Goal: Information Seeking & Learning: Check status

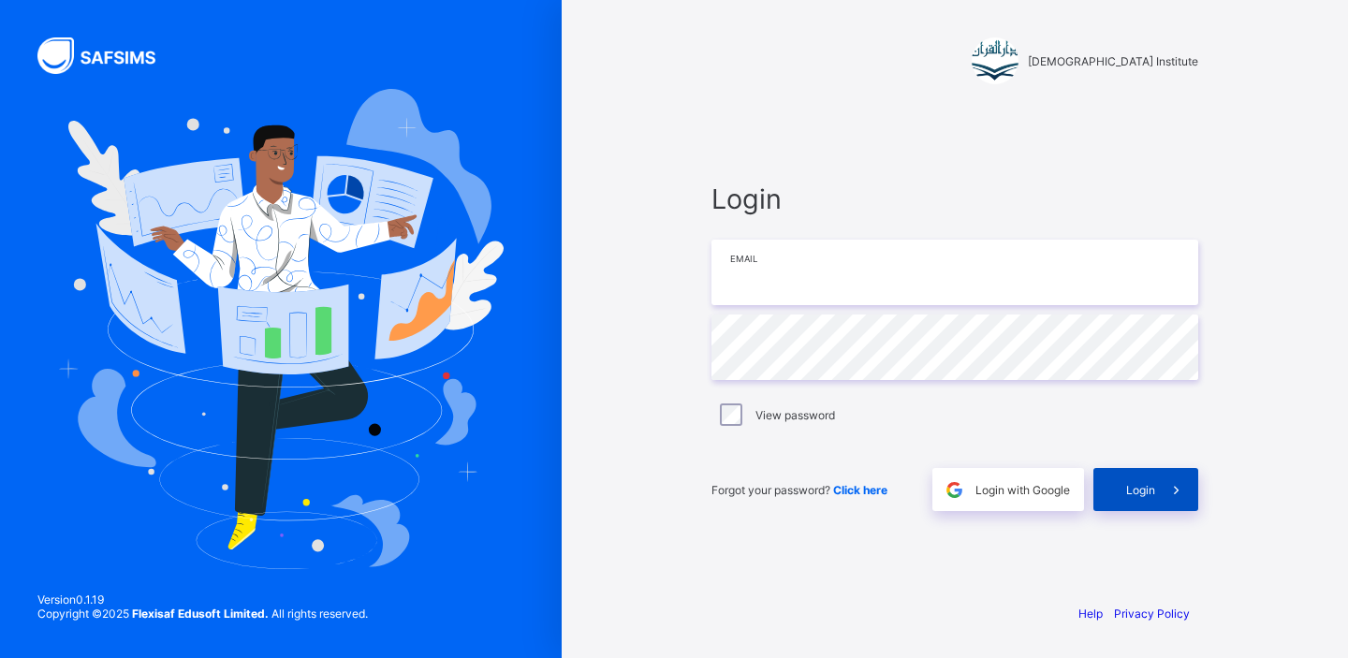
type input "**********"
click at [1135, 486] on span "Login" at bounding box center [1140, 490] width 29 height 14
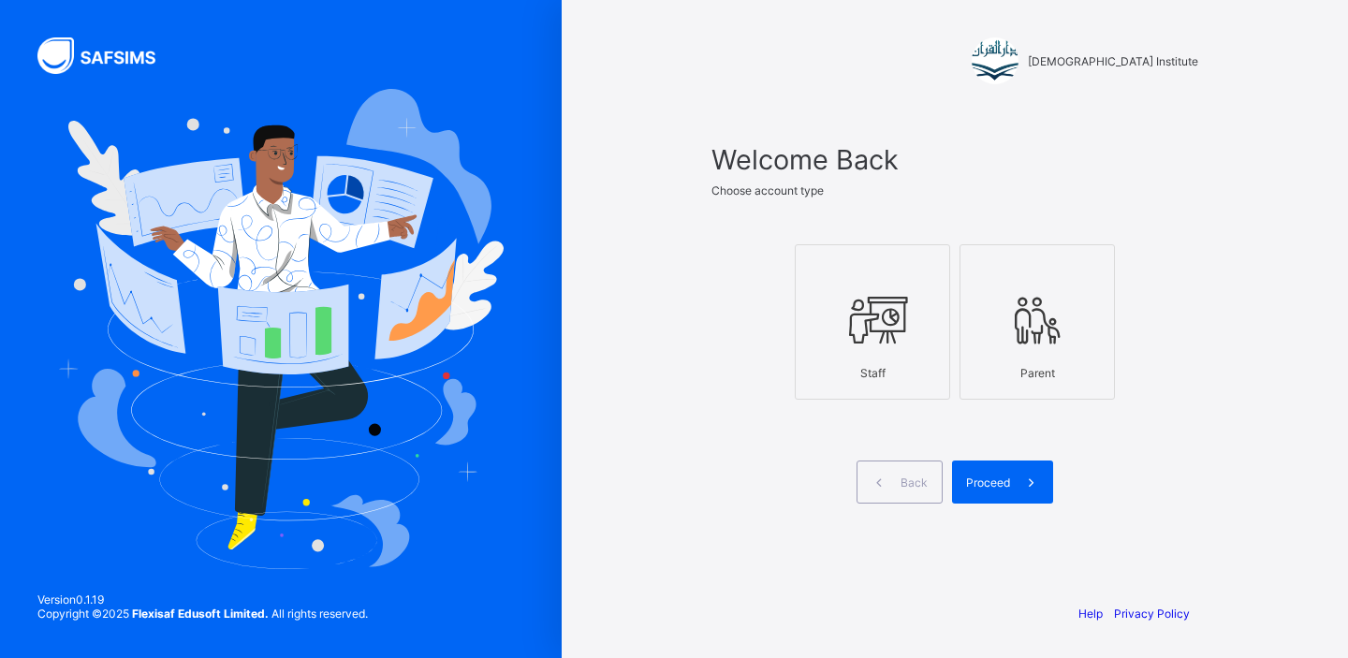
click at [899, 354] on div at bounding box center [872, 320] width 135 height 74
click at [992, 476] on span "Proceed" at bounding box center [988, 483] width 44 height 14
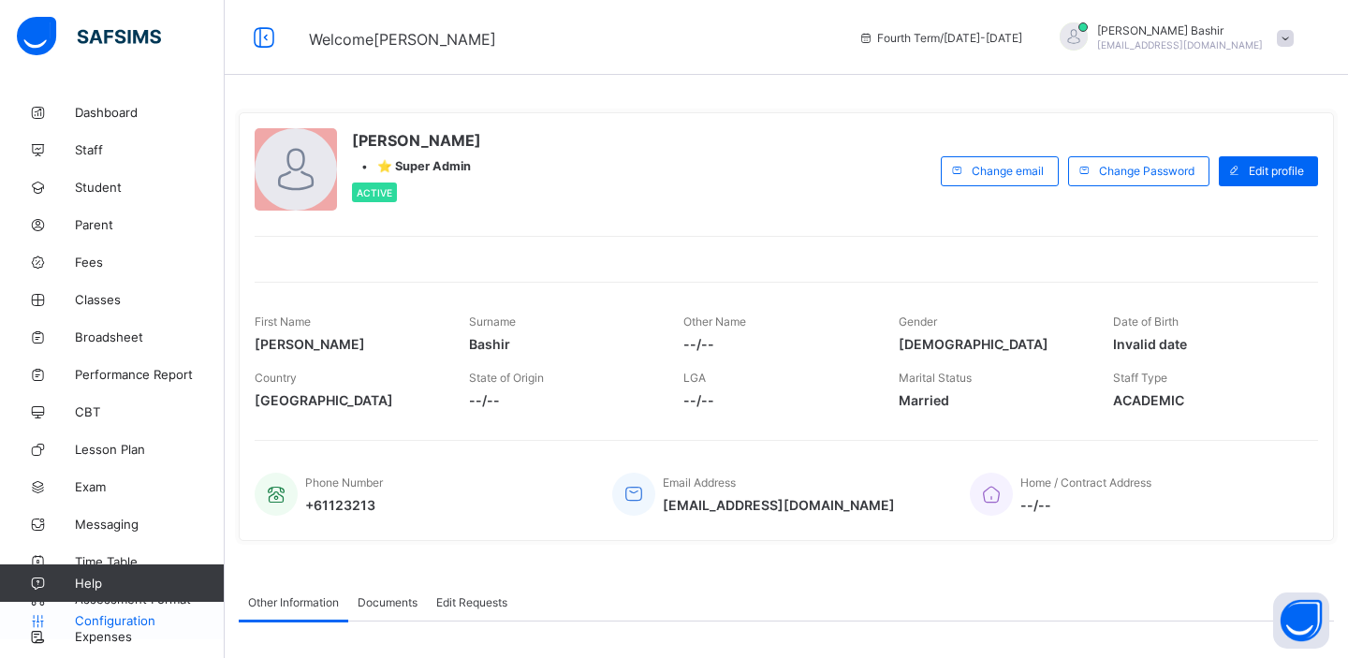
click at [137, 617] on span "Configuration" at bounding box center [149, 620] width 149 height 15
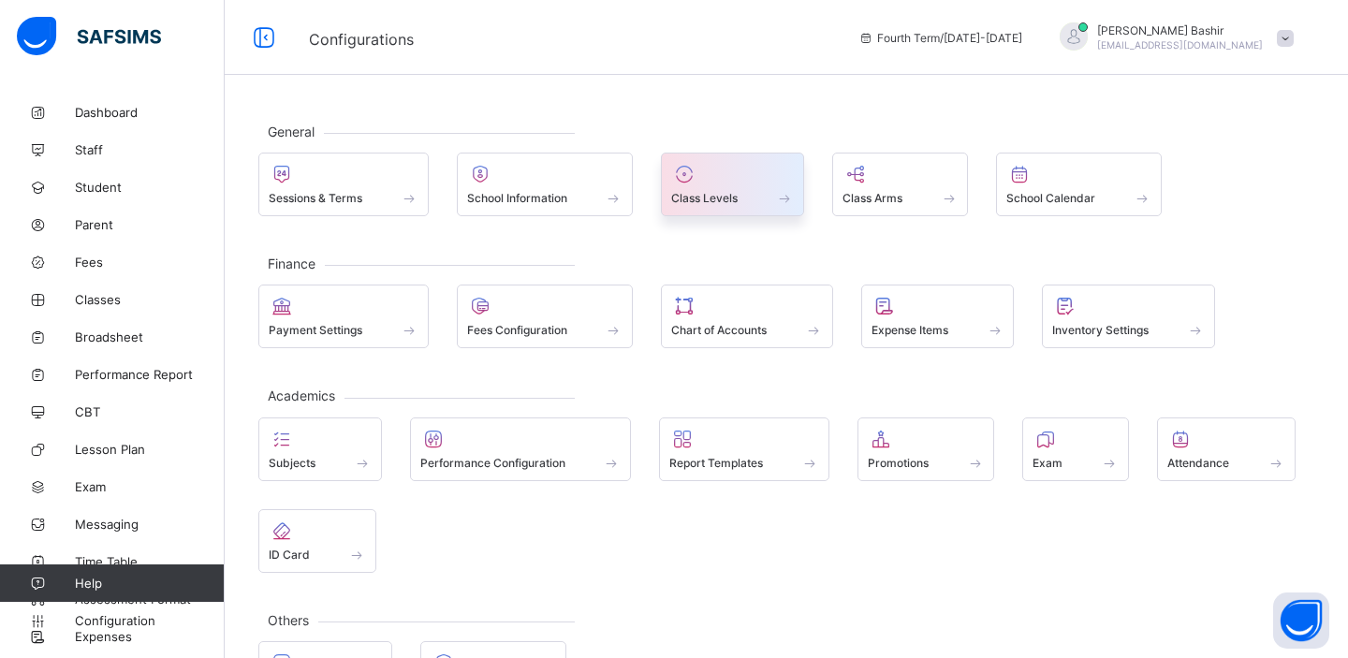
click at [712, 196] on span "Class Levels" at bounding box center [704, 198] width 66 height 14
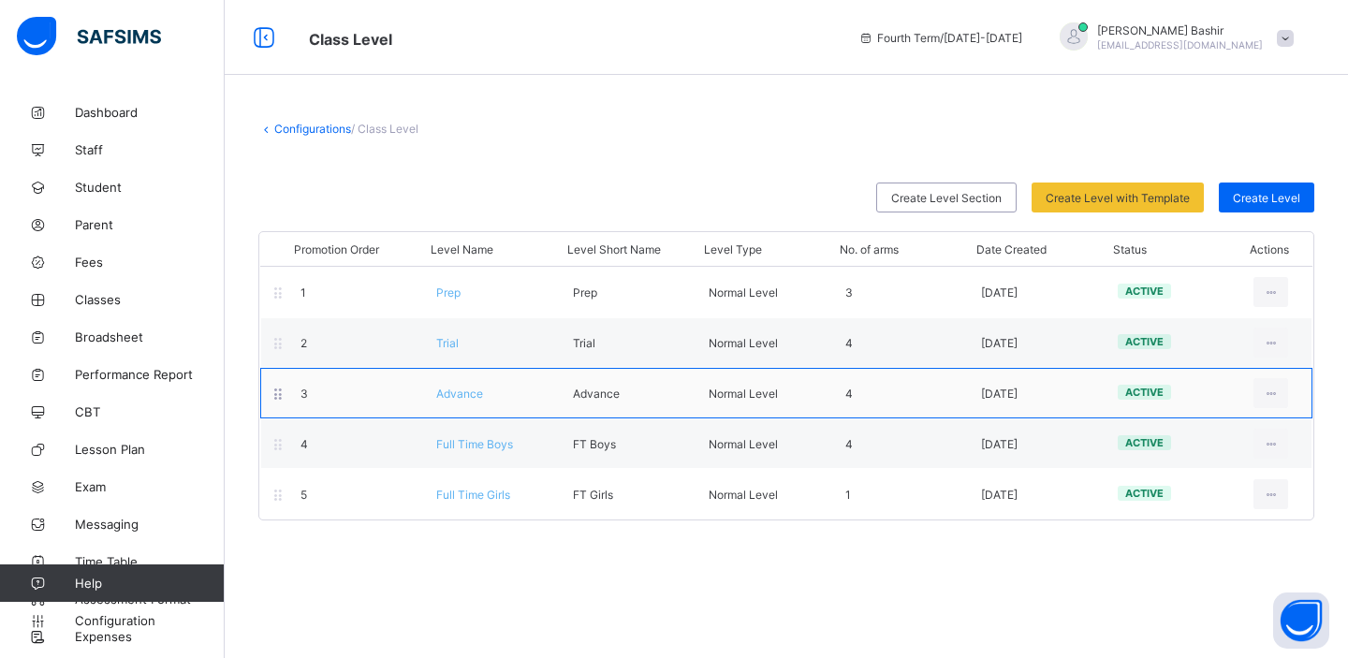
click at [462, 394] on span "Advance" at bounding box center [459, 394] width 47 height 14
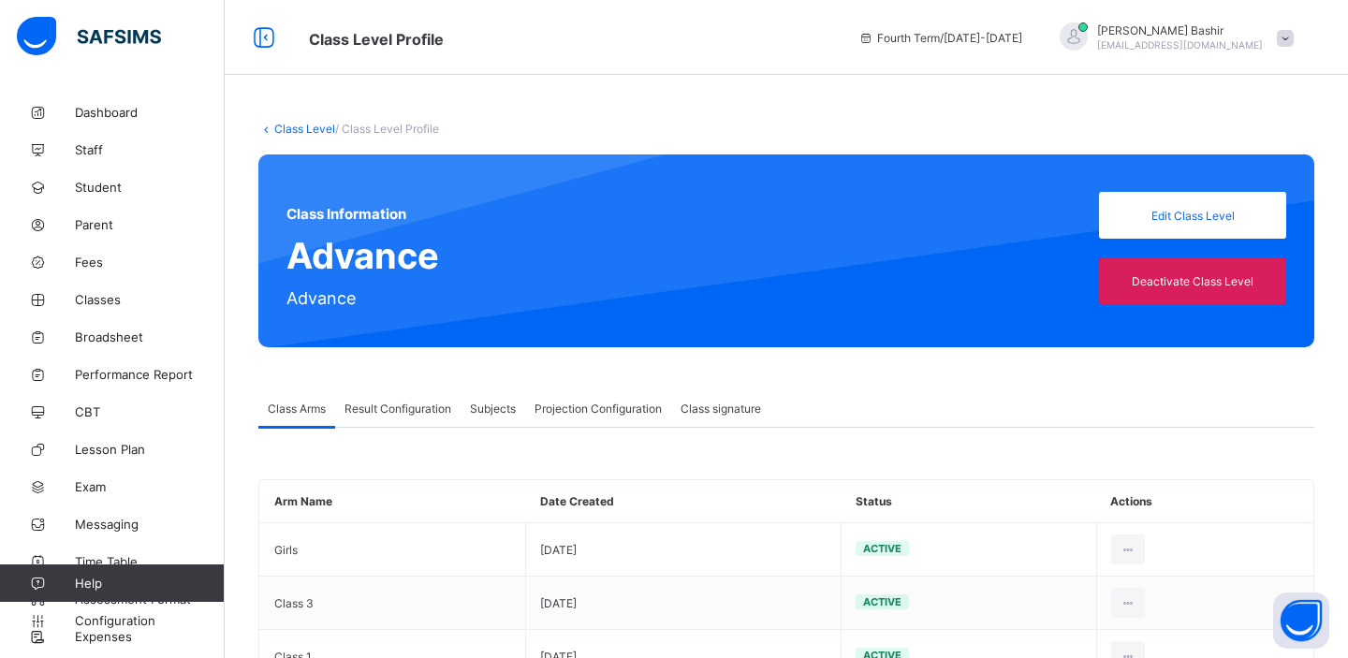
type input "**"
click at [567, 404] on span "Projection Configuration" at bounding box center [598, 409] width 127 height 14
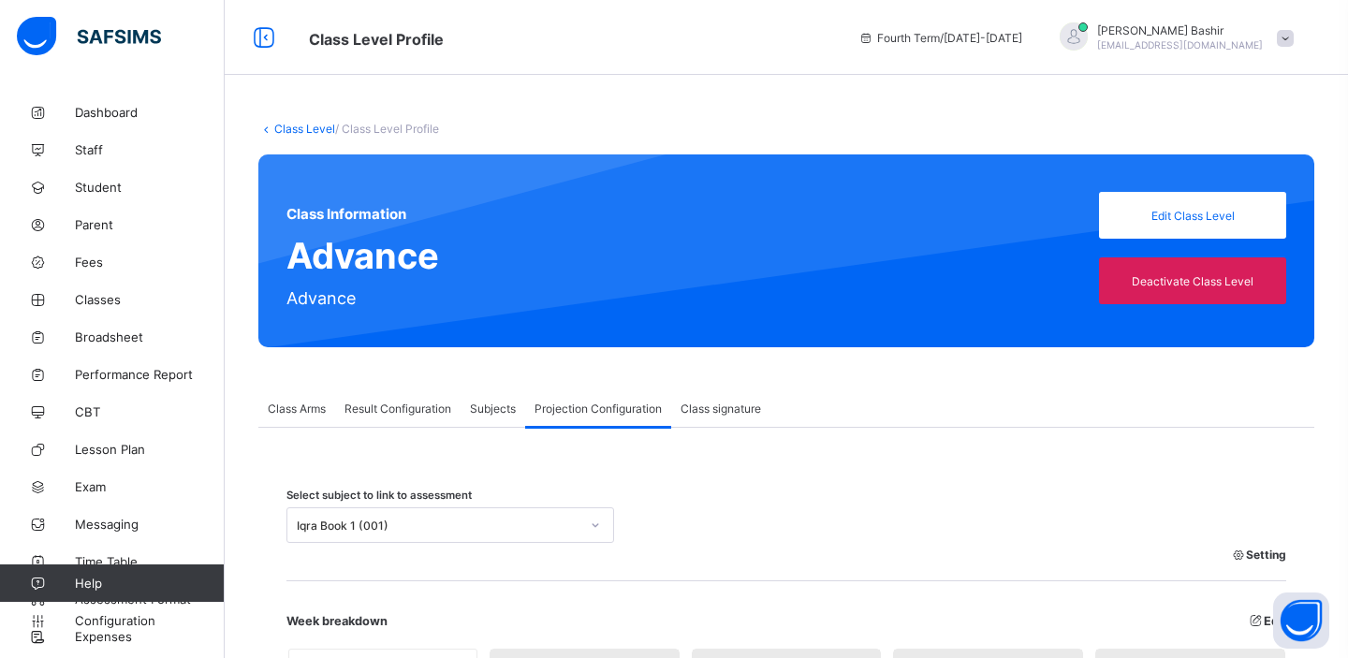
click at [734, 404] on span "Class signature" at bounding box center [721, 409] width 81 height 14
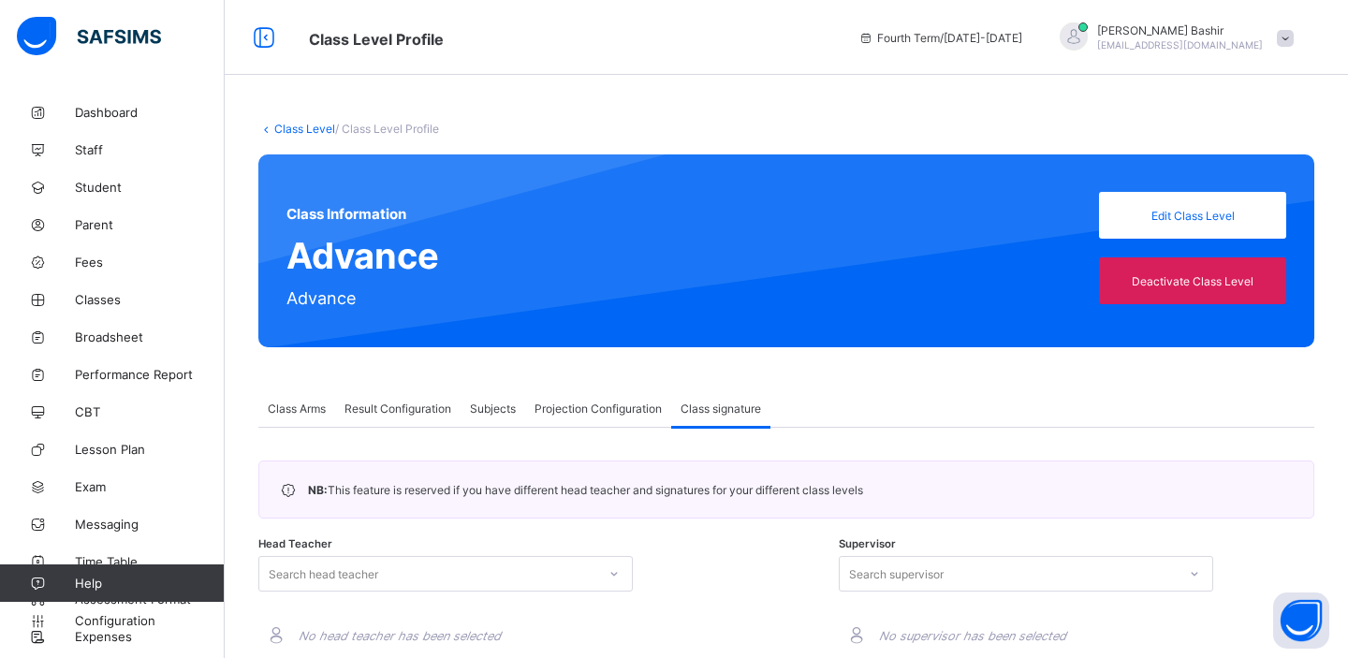
click at [494, 402] on span "Subjects" at bounding box center [493, 409] width 46 height 14
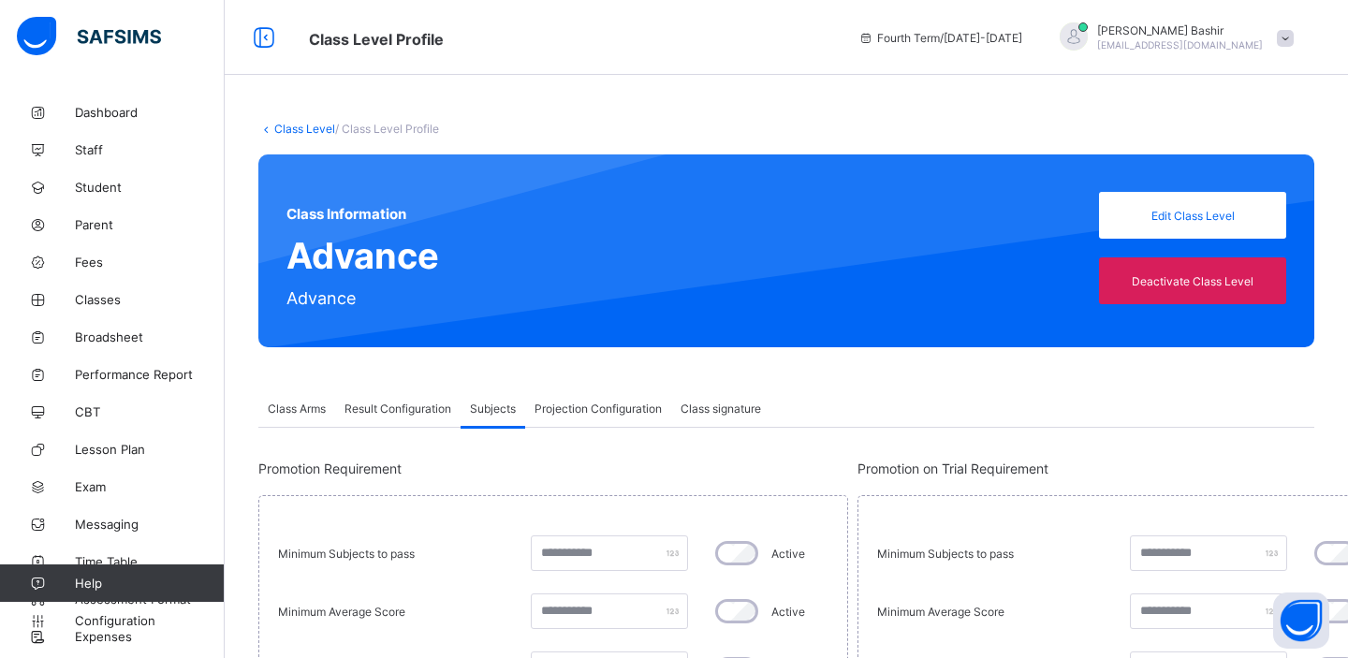
click at [405, 414] on span "Result Configuration" at bounding box center [398, 409] width 107 height 14
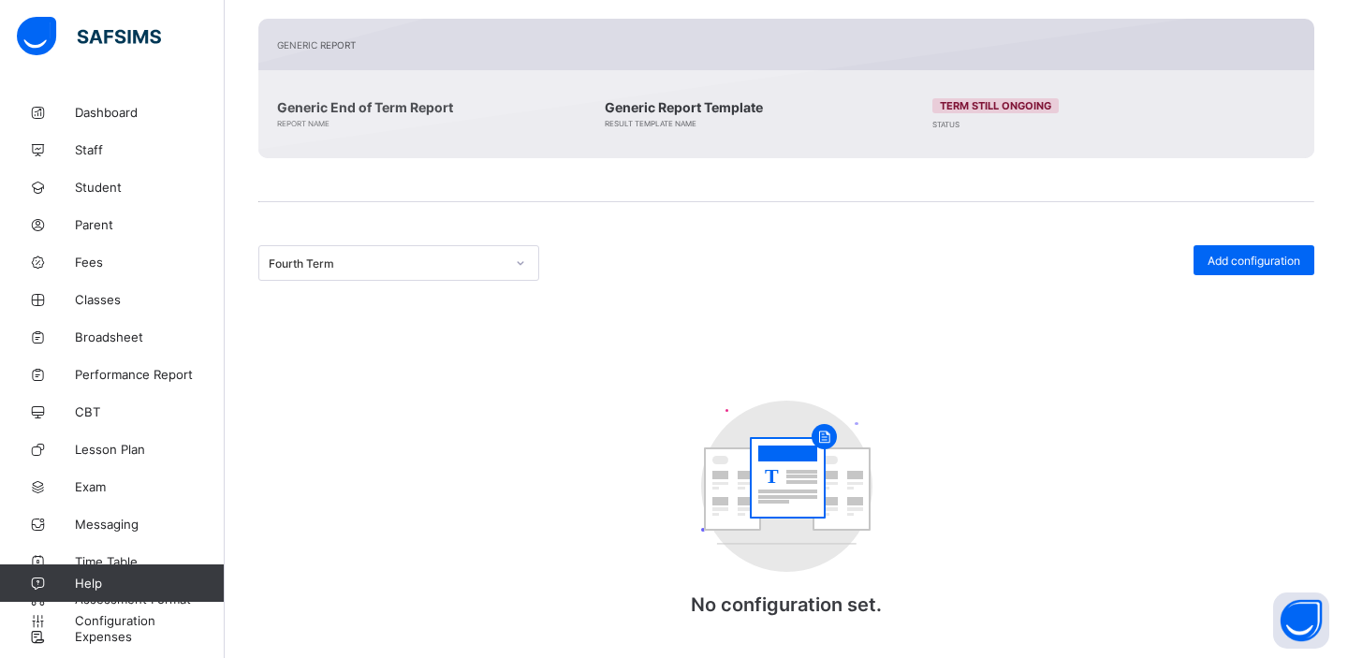
scroll to position [464, 0]
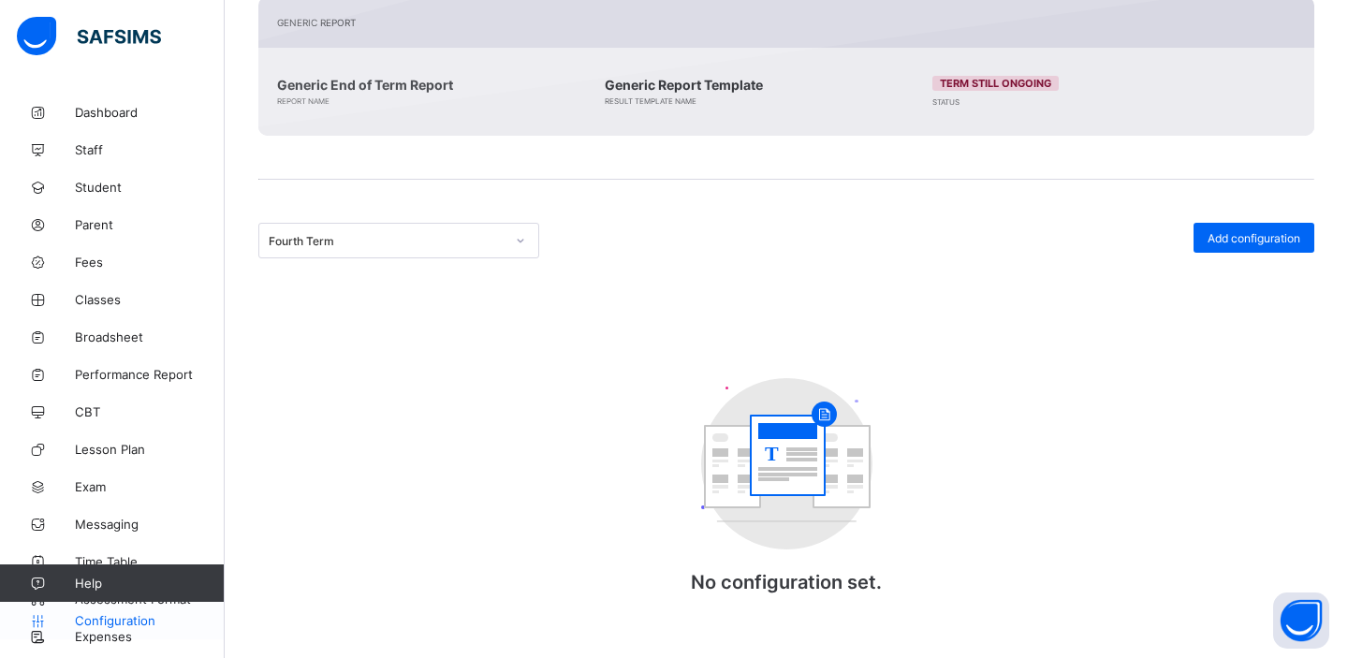
click at [143, 620] on span "Configuration" at bounding box center [149, 620] width 149 height 15
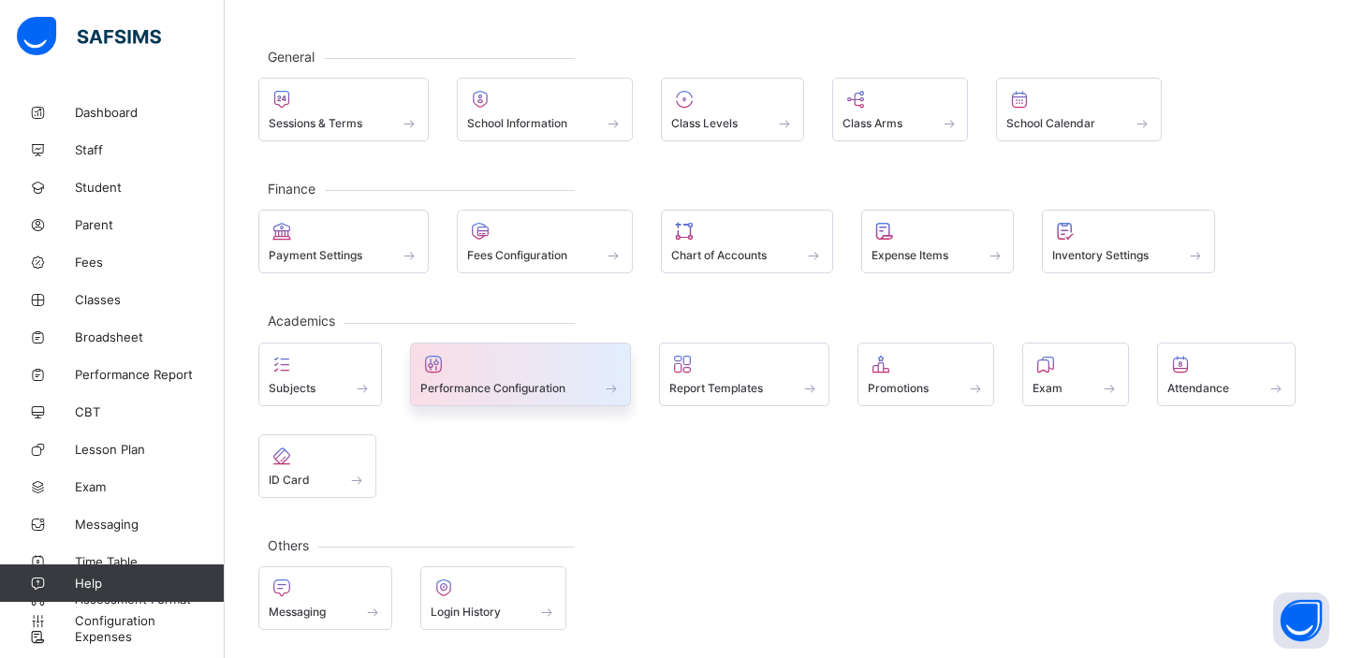
click at [520, 373] on div at bounding box center [520, 364] width 201 height 22
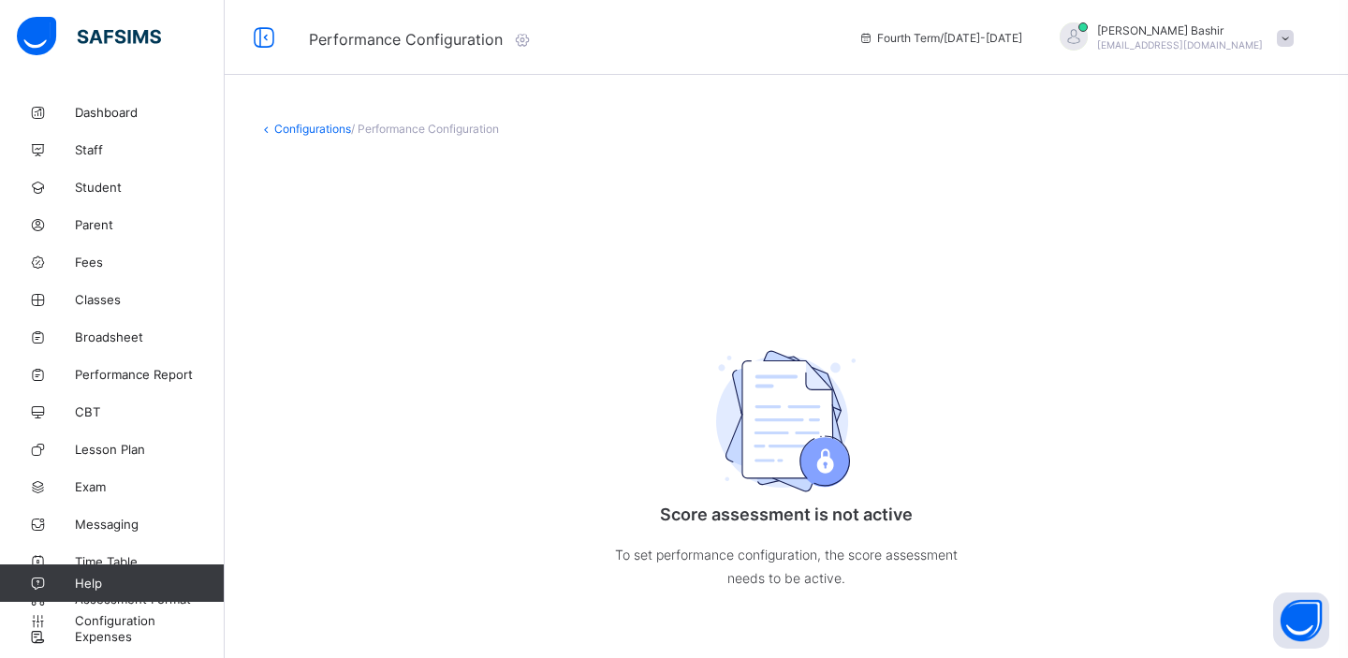
click at [529, 38] on icon at bounding box center [522, 39] width 21 height 19
click at [528, 44] on icon at bounding box center [522, 39] width 21 height 19
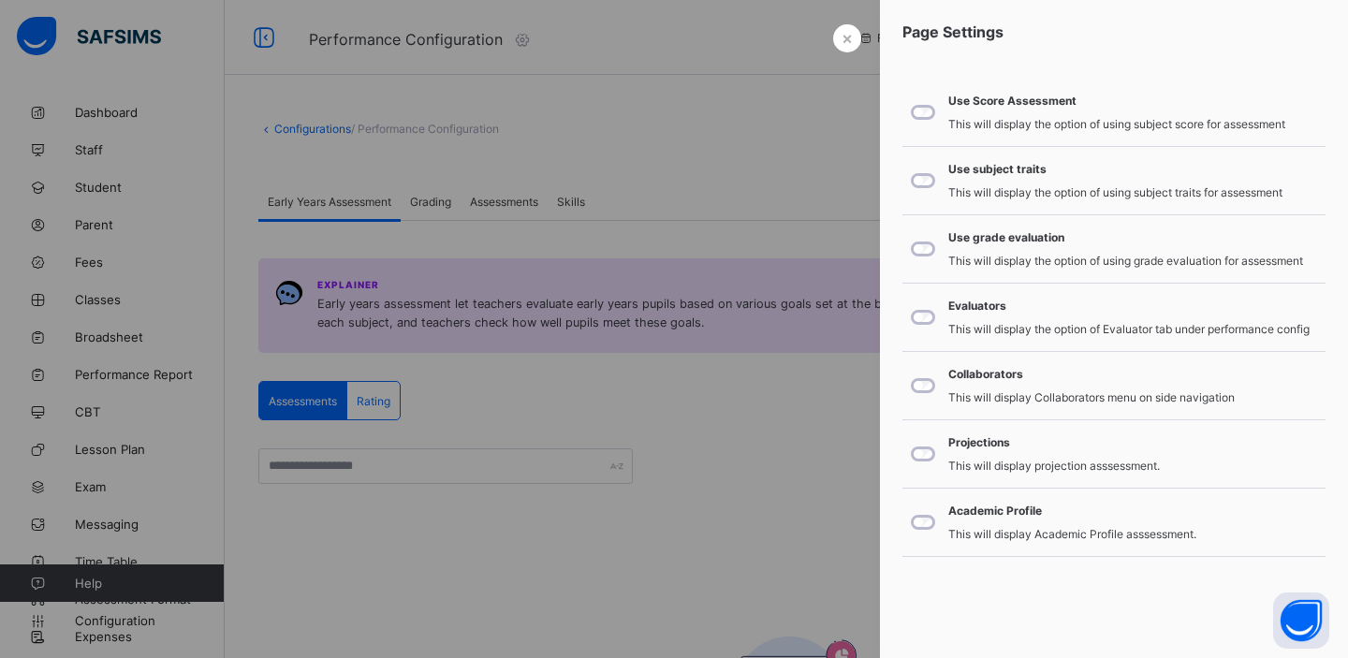
click at [763, 533] on div at bounding box center [674, 329] width 1348 height 658
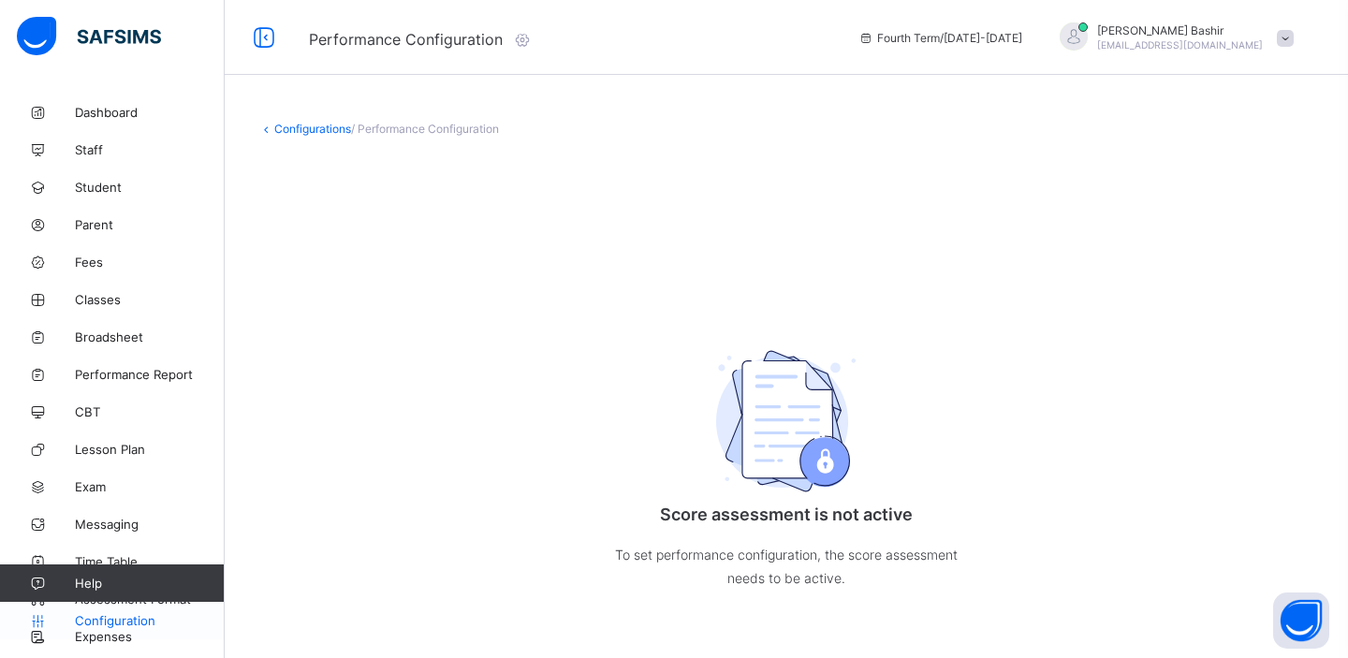
click at [141, 620] on span "Configuration" at bounding box center [149, 620] width 149 height 15
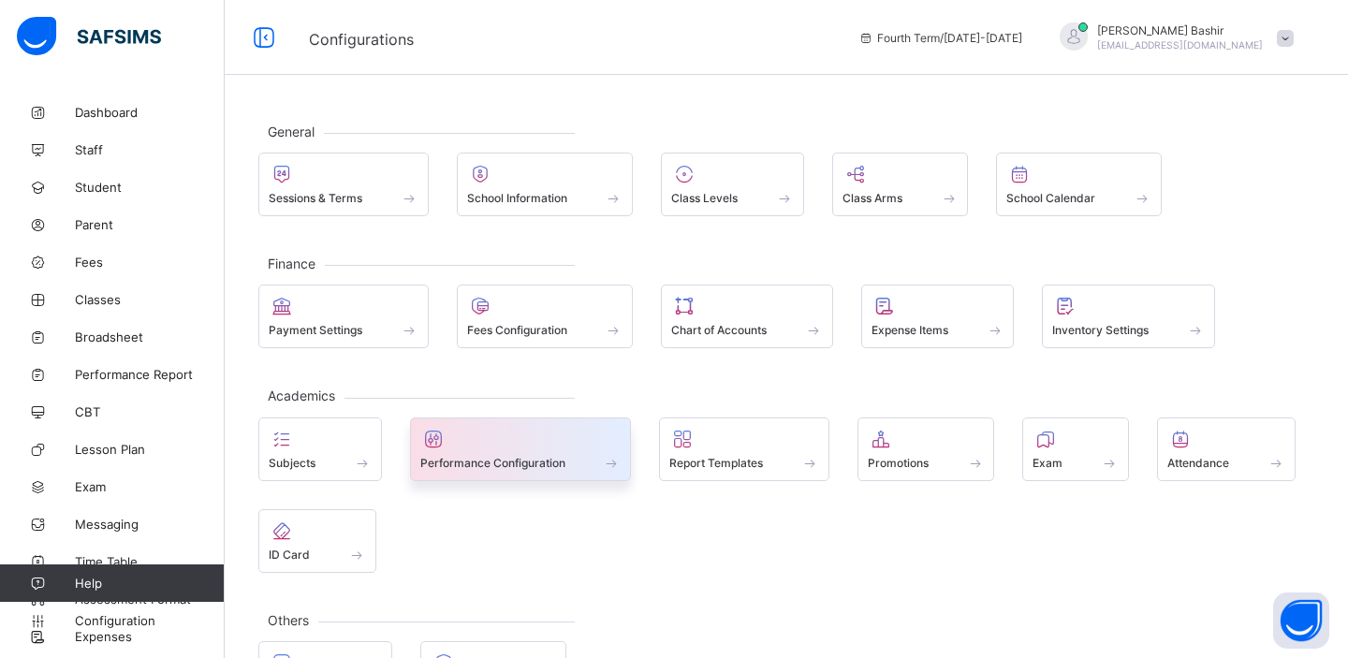
click at [565, 439] on div at bounding box center [520, 439] width 201 height 22
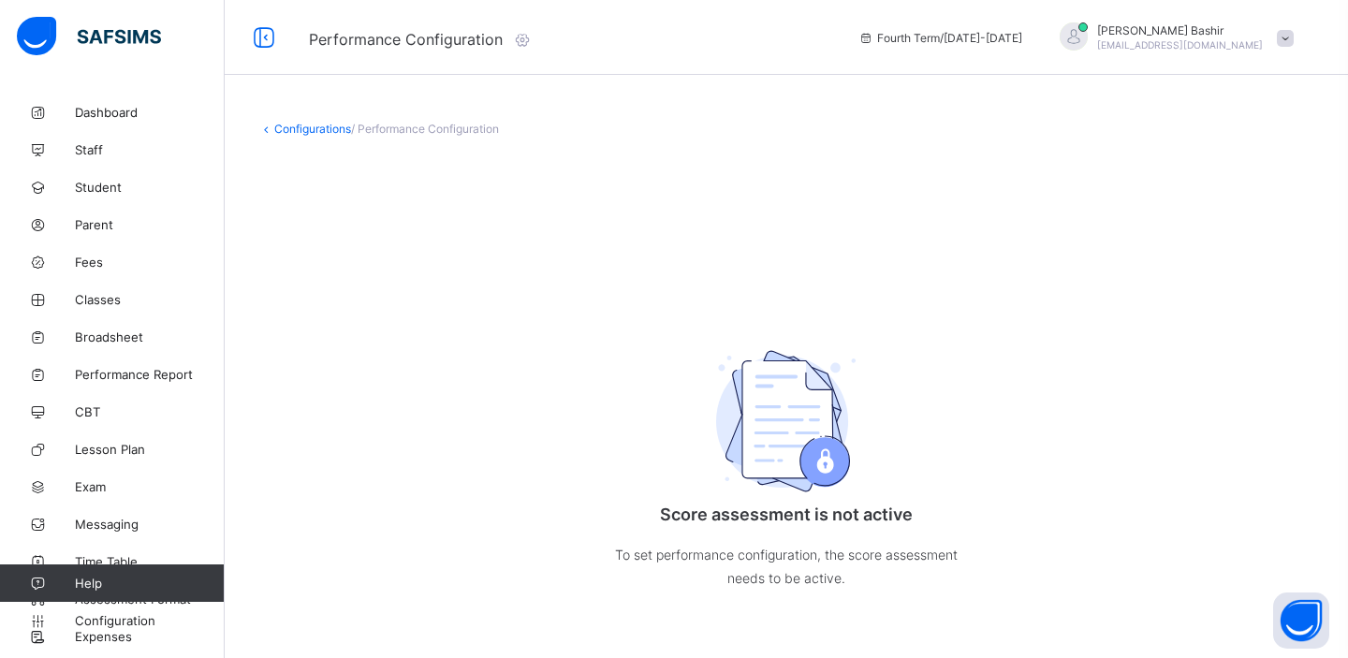
click at [526, 41] on icon at bounding box center [522, 39] width 21 height 19
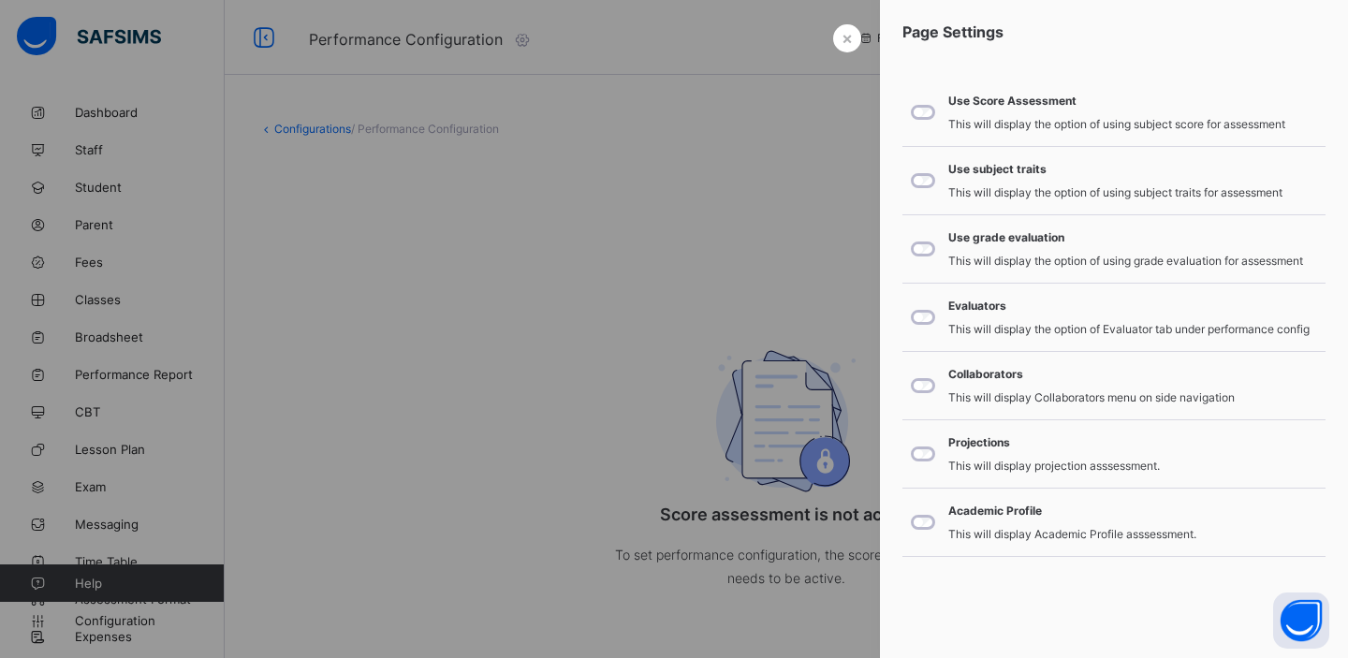
click at [161, 302] on div at bounding box center [674, 329] width 1348 height 658
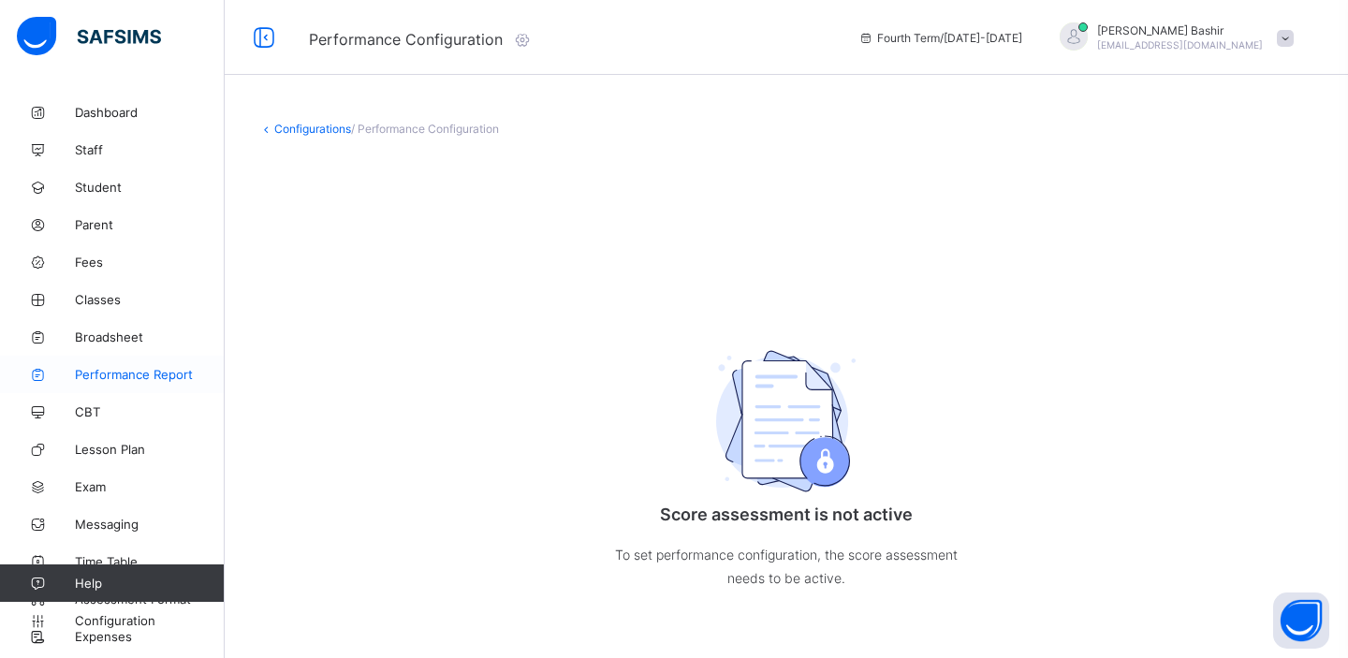
click at [148, 374] on span "Performance Report" at bounding box center [150, 374] width 150 height 15
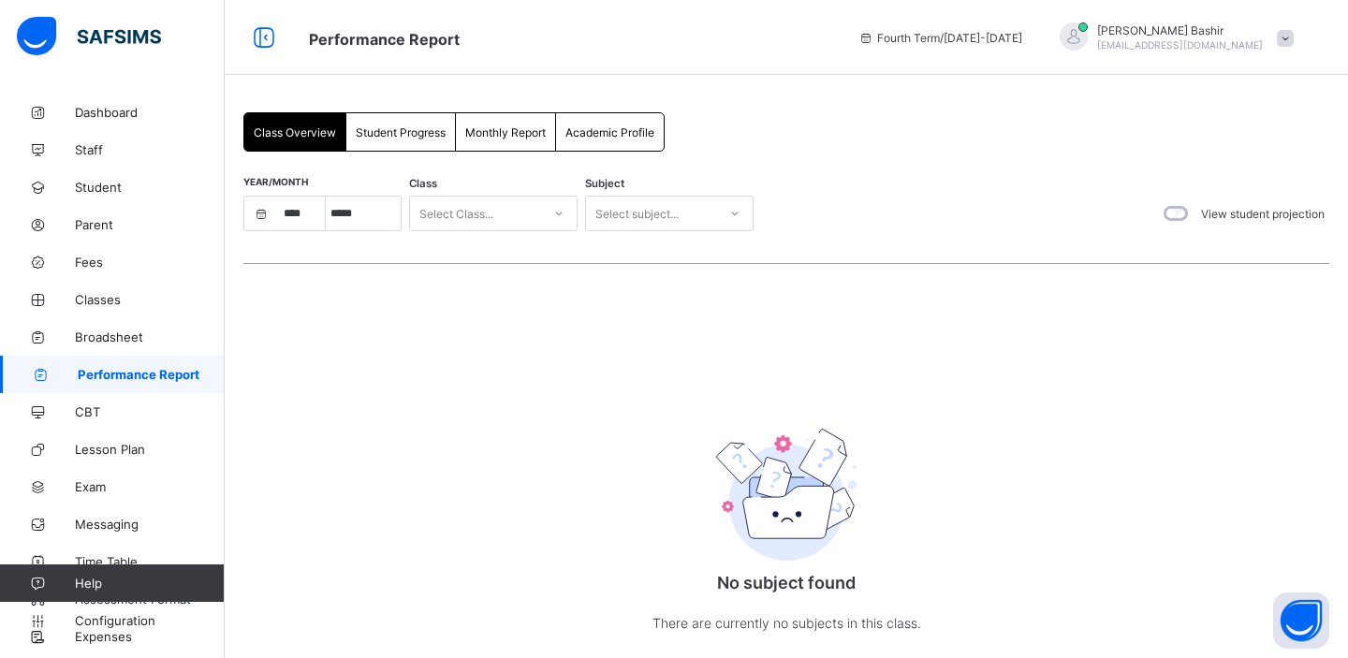
select select "****"
select select "*"
click at [623, 125] on span "Academic Profile" at bounding box center [610, 132] width 89 height 14
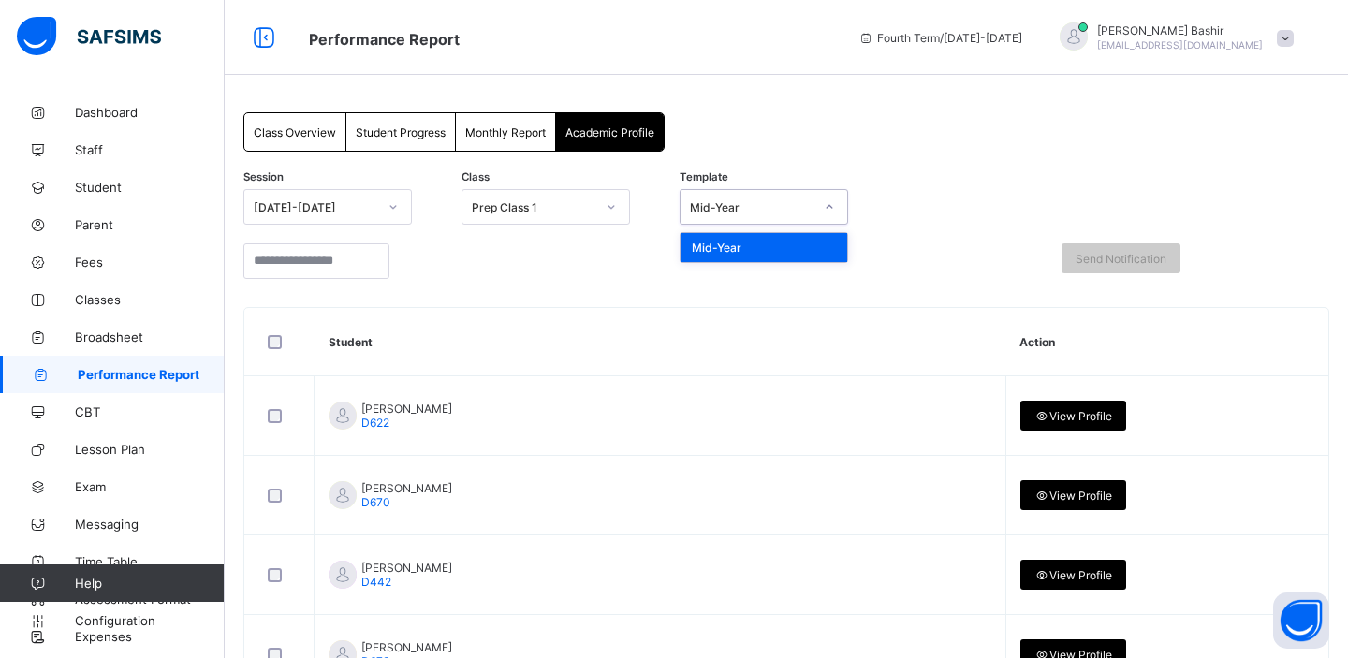
click at [756, 213] on div "Mid-Year" at bounding box center [752, 207] width 124 height 14
click at [125, 618] on span "Configuration" at bounding box center [149, 620] width 149 height 15
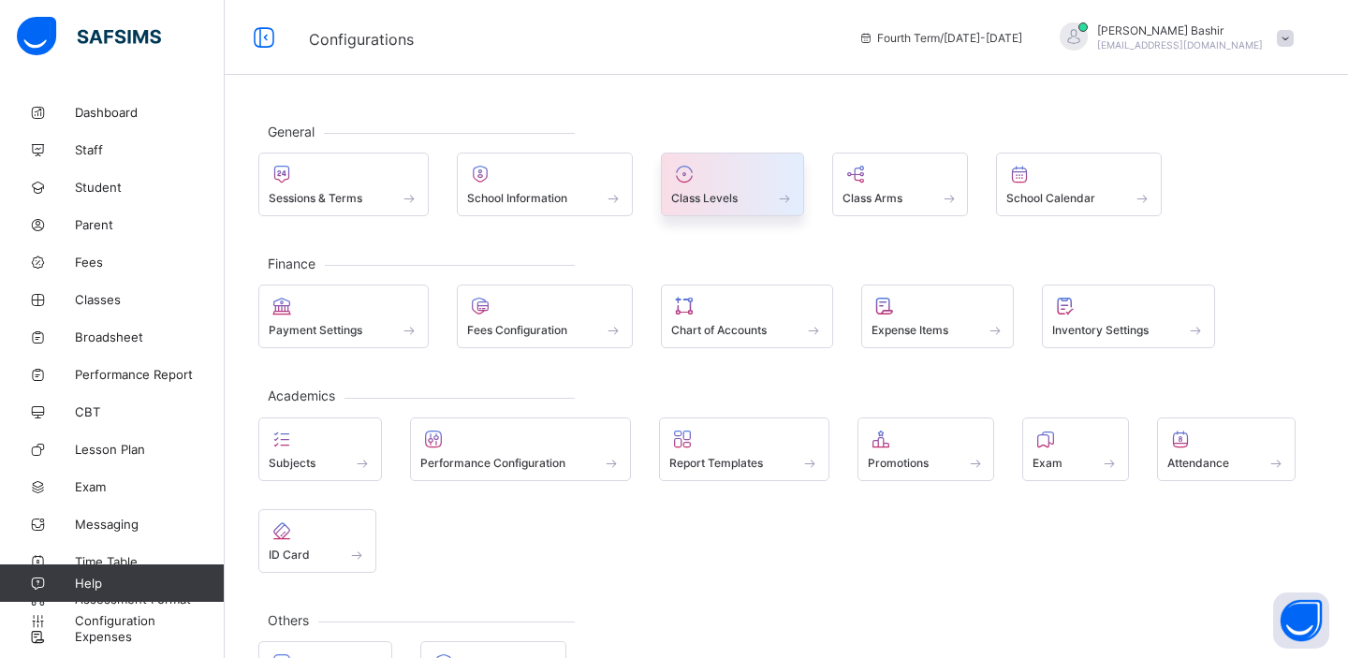
click at [700, 197] on span "Class Levels" at bounding box center [704, 198] width 66 height 14
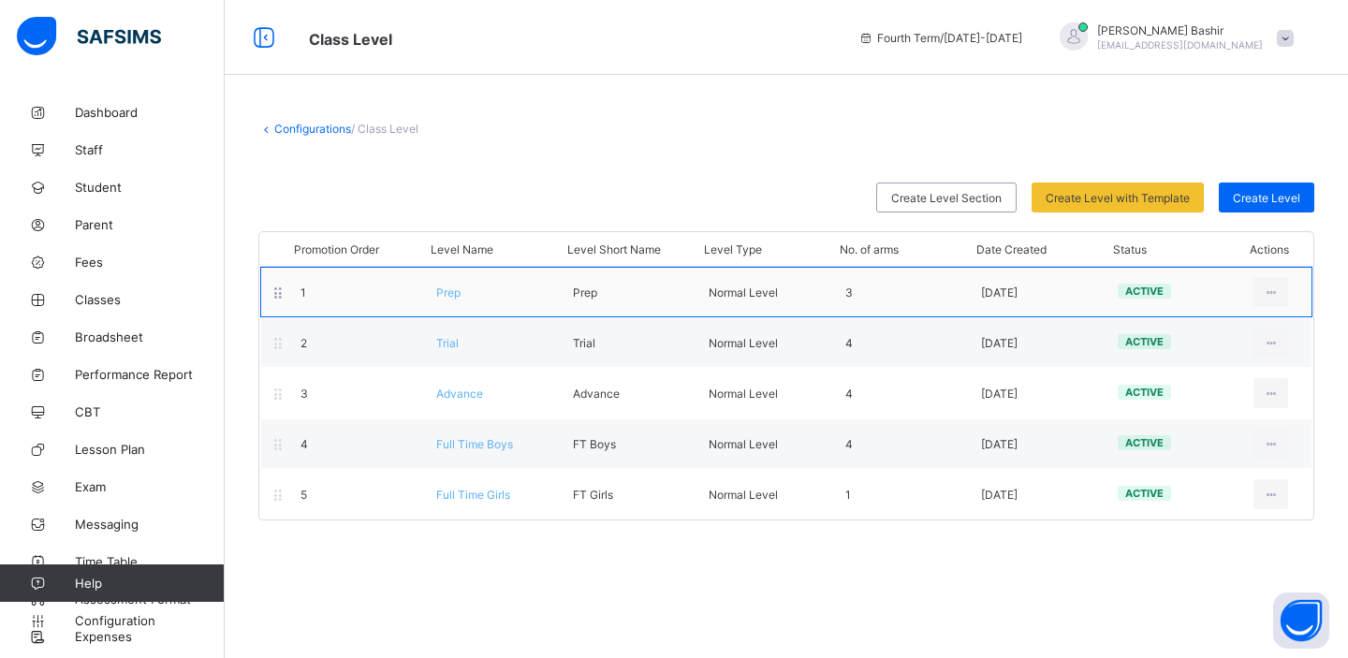
click at [449, 294] on span "Prep" at bounding box center [448, 293] width 24 height 14
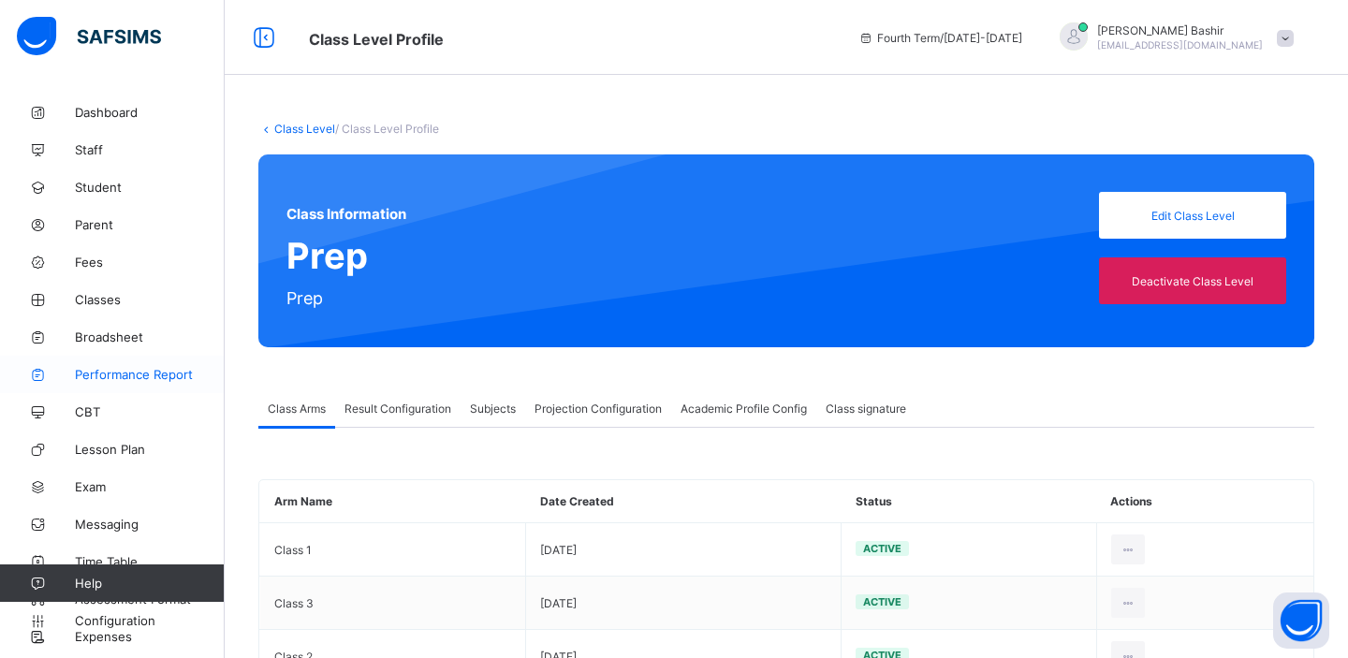
click at [149, 373] on span "Performance Report" at bounding box center [150, 374] width 150 height 15
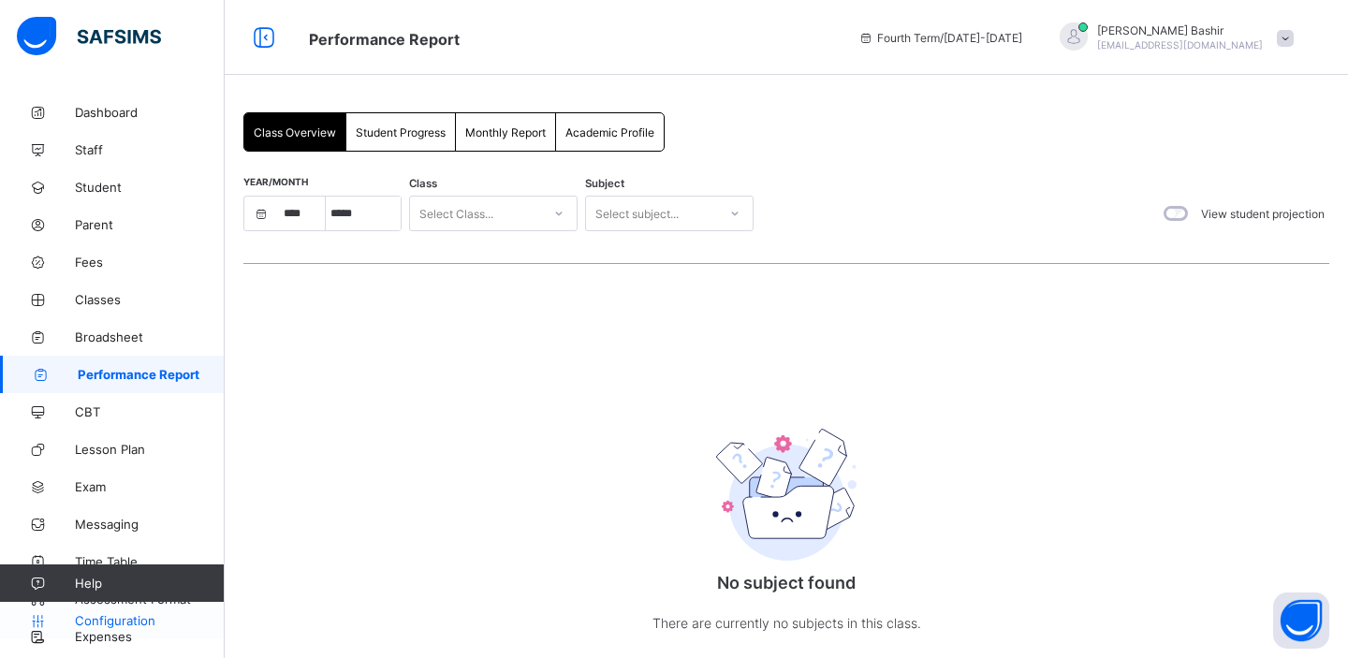
click at [112, 619] on span "Configuration" at bounding box center [149, 620] width 149 height 15
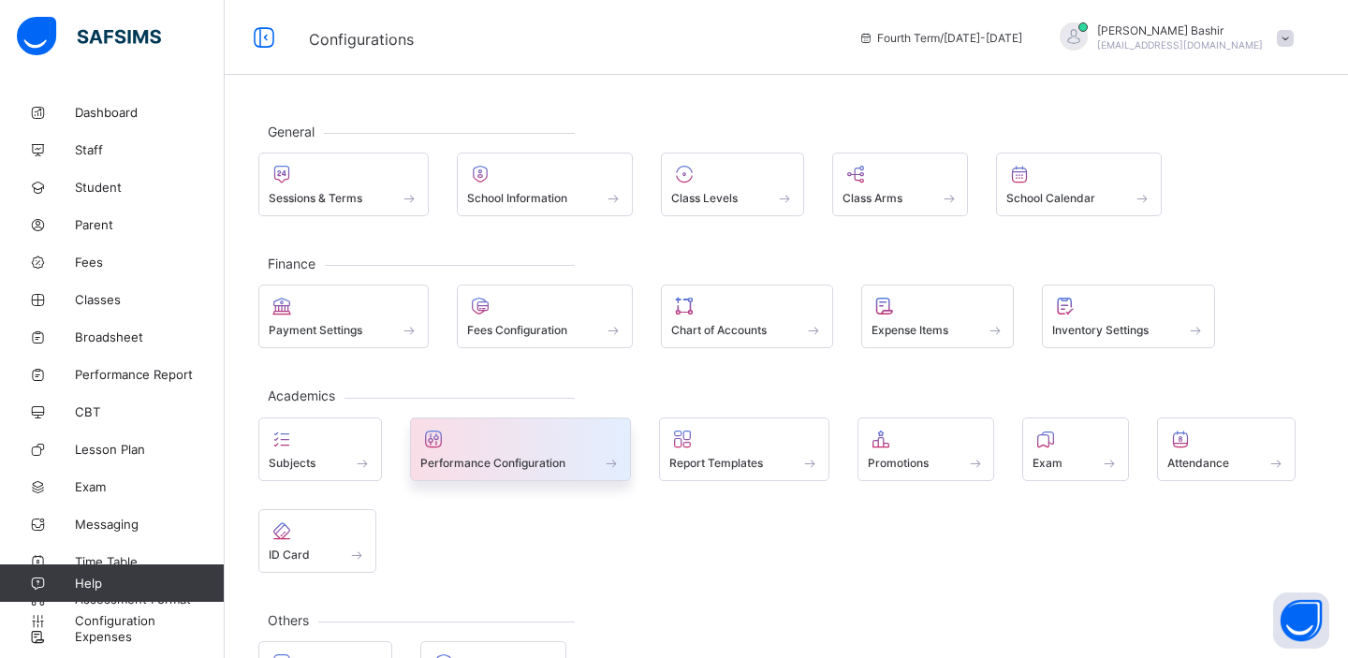
click at [502, 474] on div "Performance Configuration" at bounding box center [521, 450] width 222 height 64
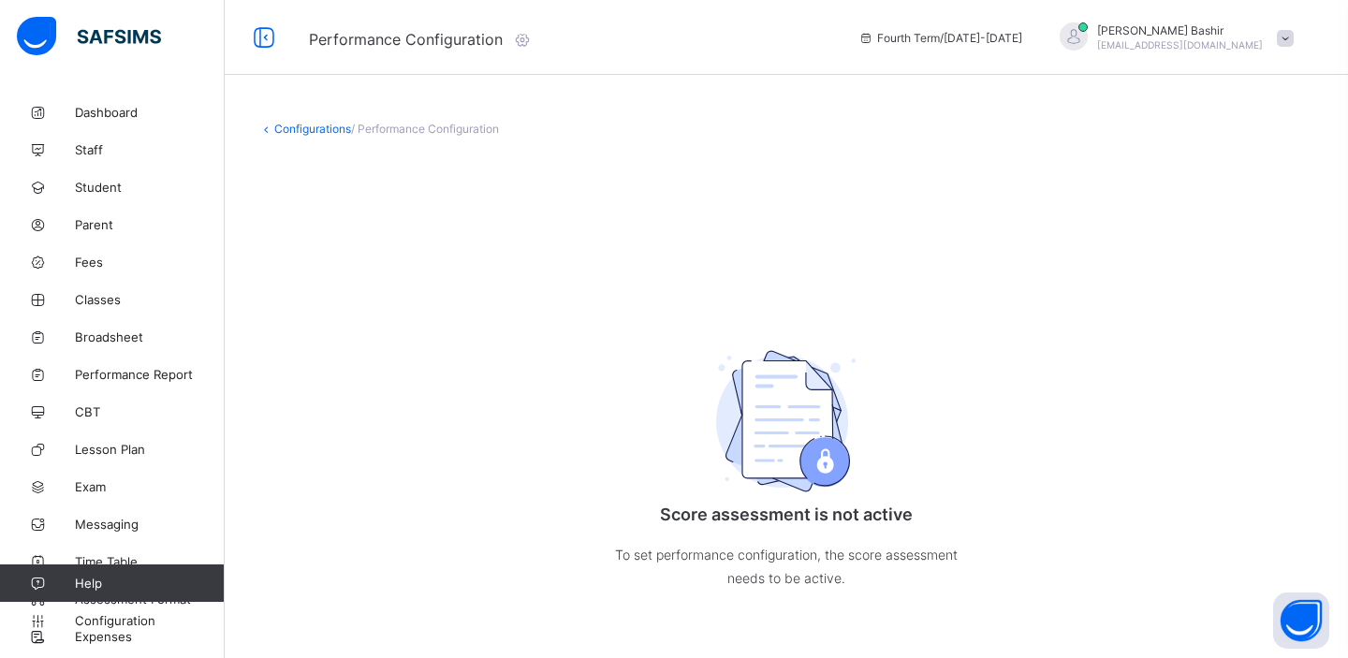
click at [528, 39] on icon at bounding box center [522, 39] width 21 height 19
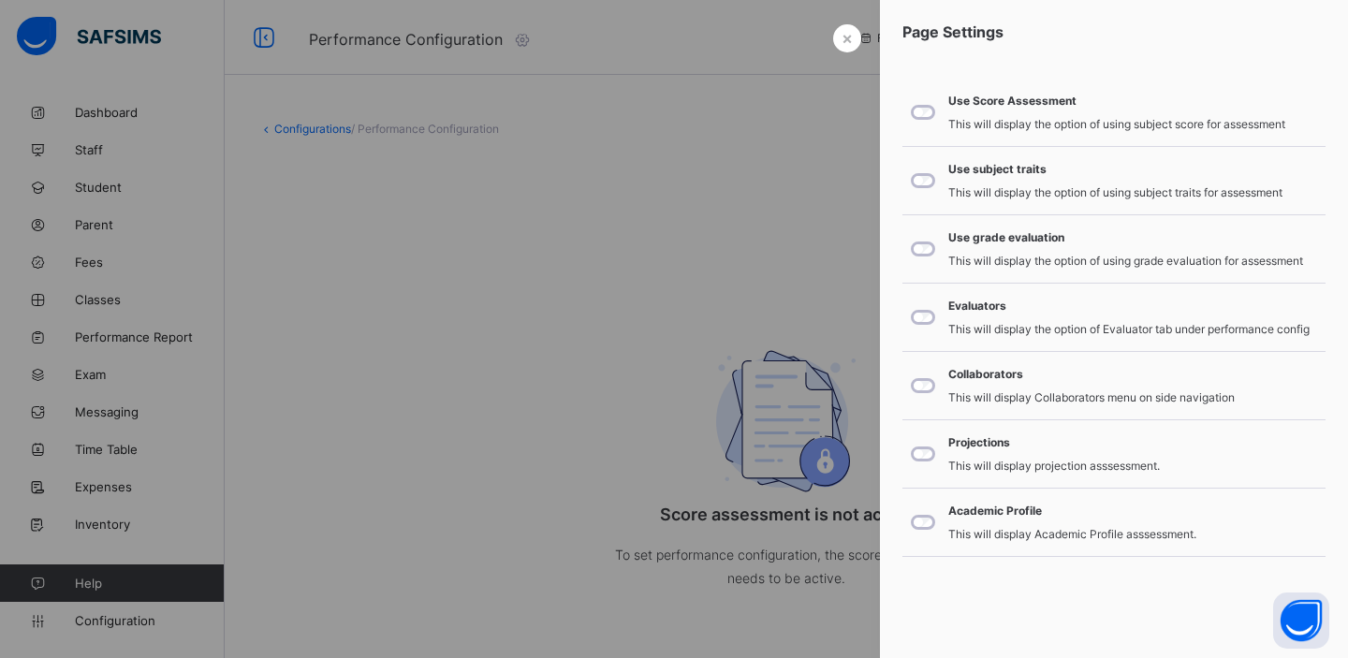
click at [447, 332] on div at bounding box center [674, 329] width 1348 height 658
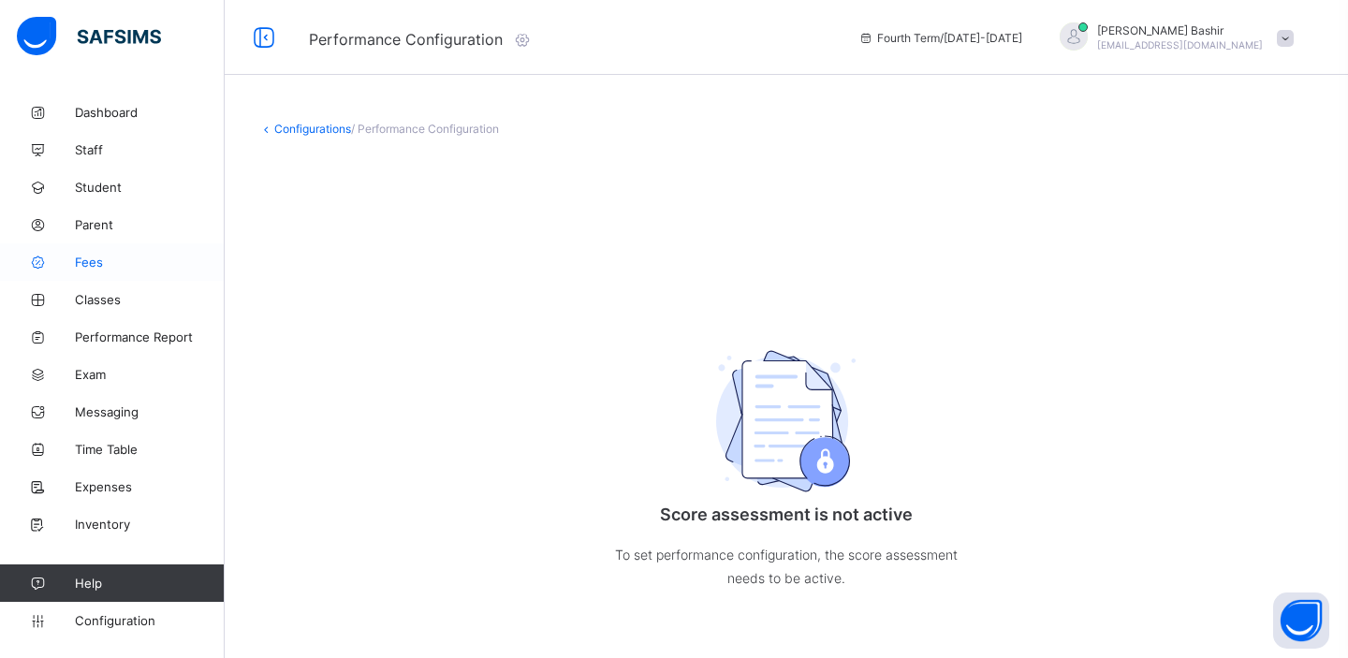
click at [104, 265] on span "Fees" at bounding box center [150, 262] width 150 height 15
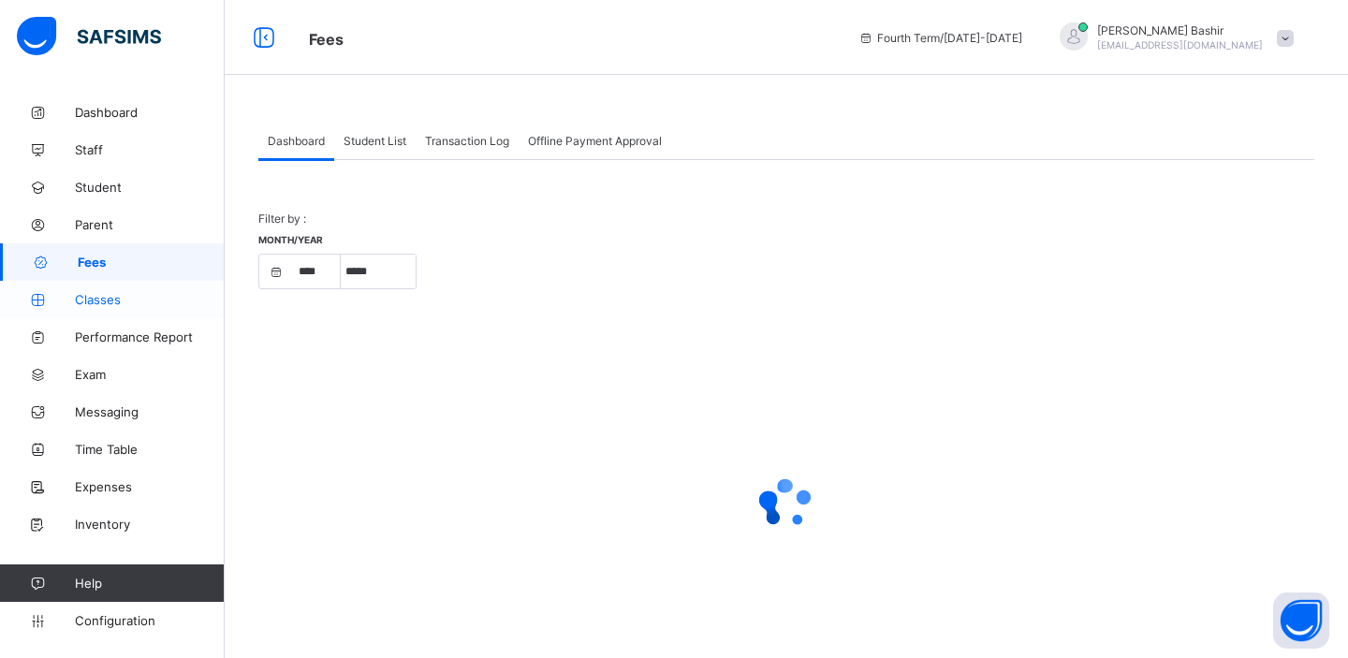
click at [112, 294] on span "Classes" at bounding box center [150, 299] width 150 height 15
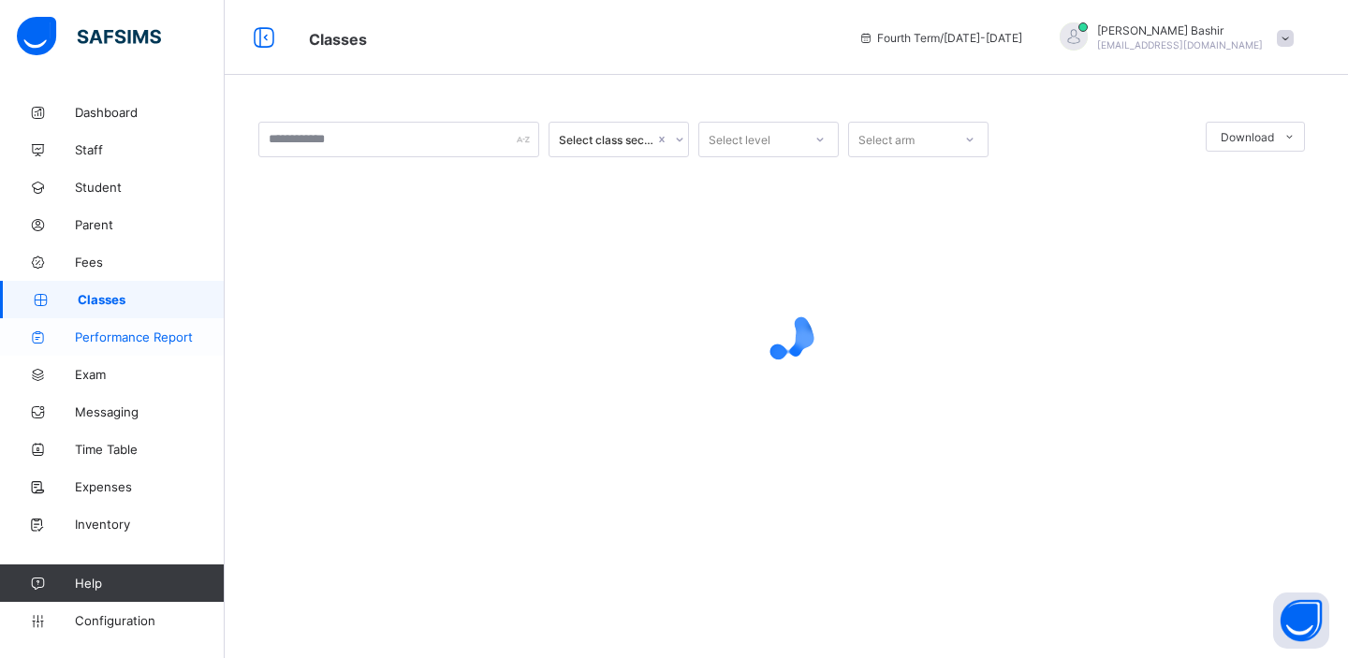
click at [116, 332] on span "Performance Report" at bounding box center [150, 337] width 150 height 15
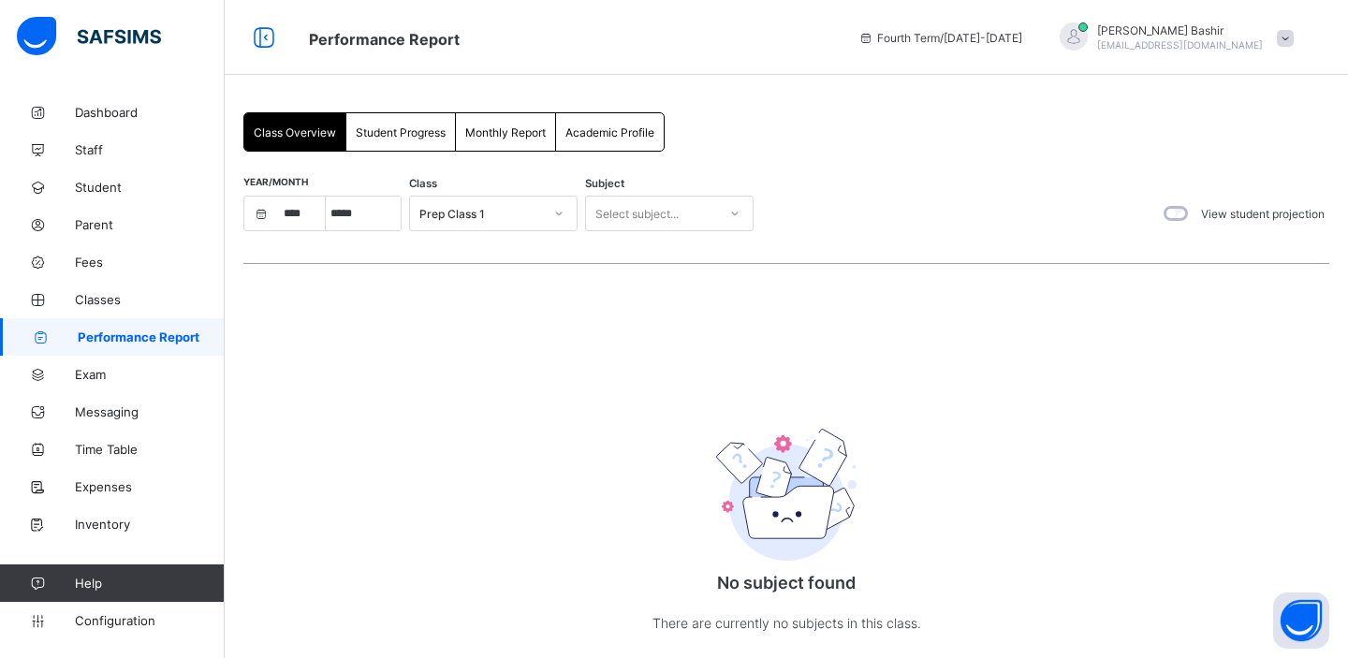
select select "****"
select select "*"
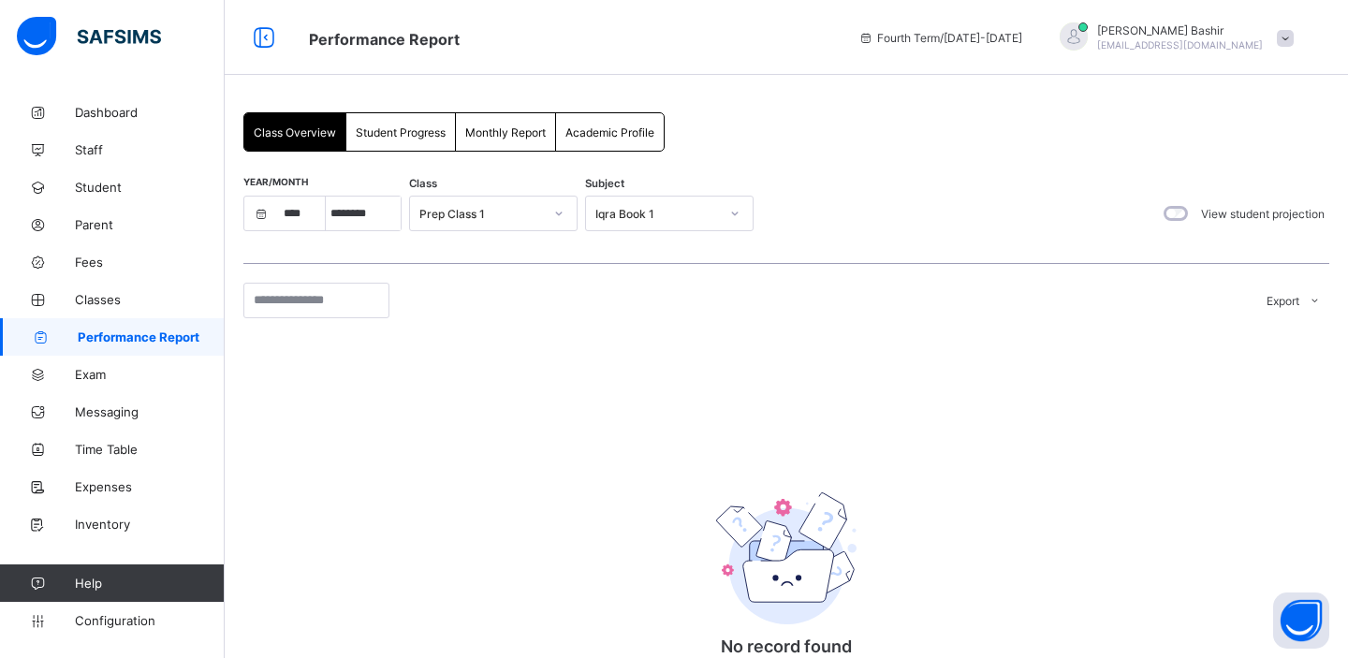
click at [402, 125] on span "Student Progress" at bounding box center [401, 132] width 90 height 14
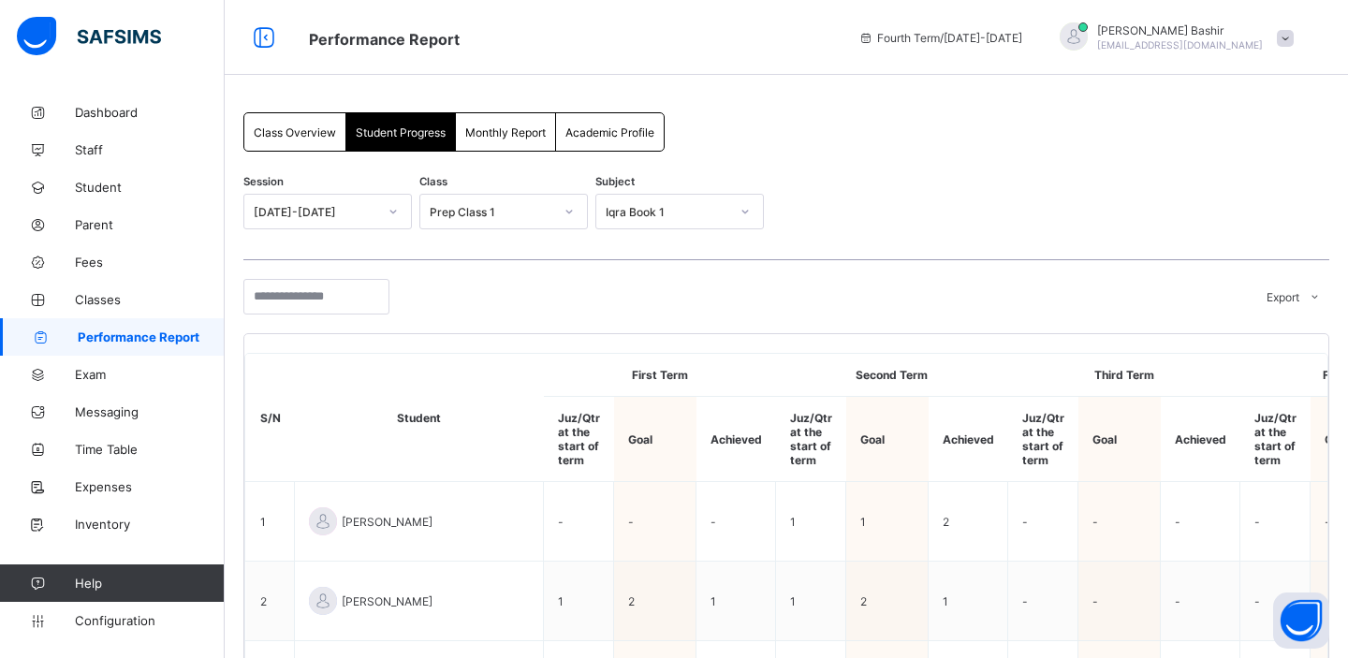
click at [484, 126] on span "Monthly Report" at bounding box center [505, 132] width 81 height 14
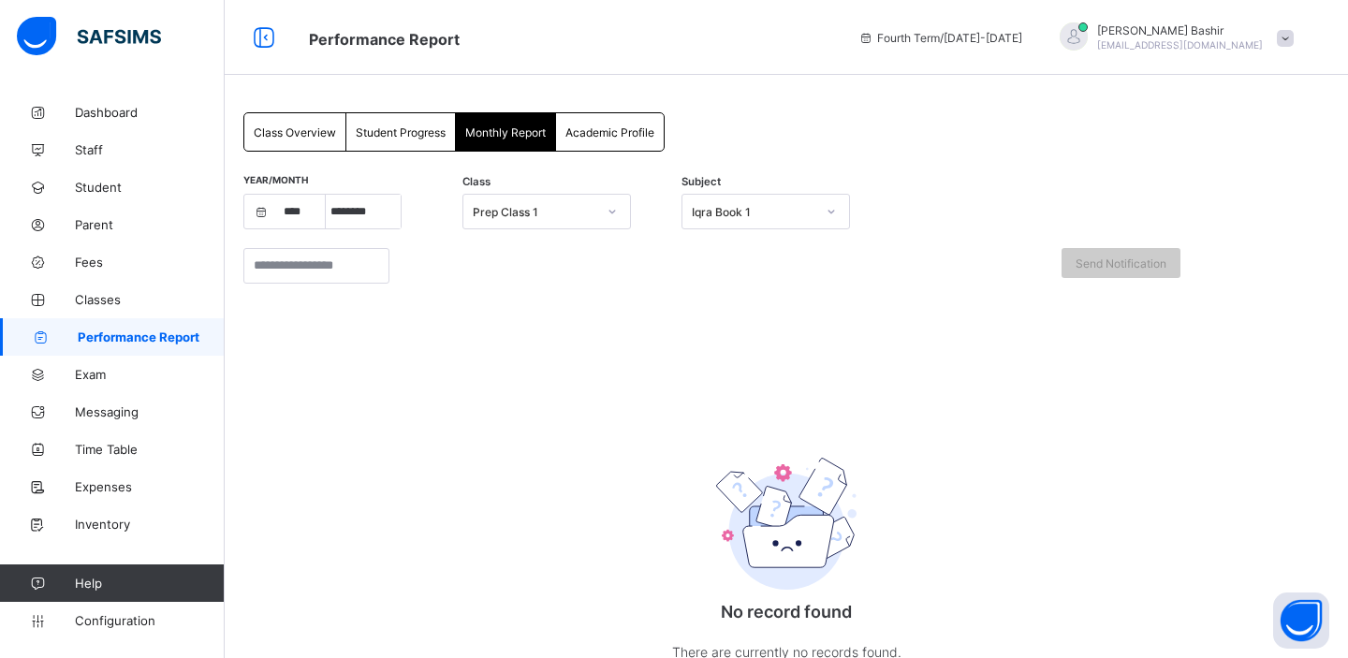
click at [593, 130] on span "Academic Profile" at bounding box center [610, 132] width 89 height 14
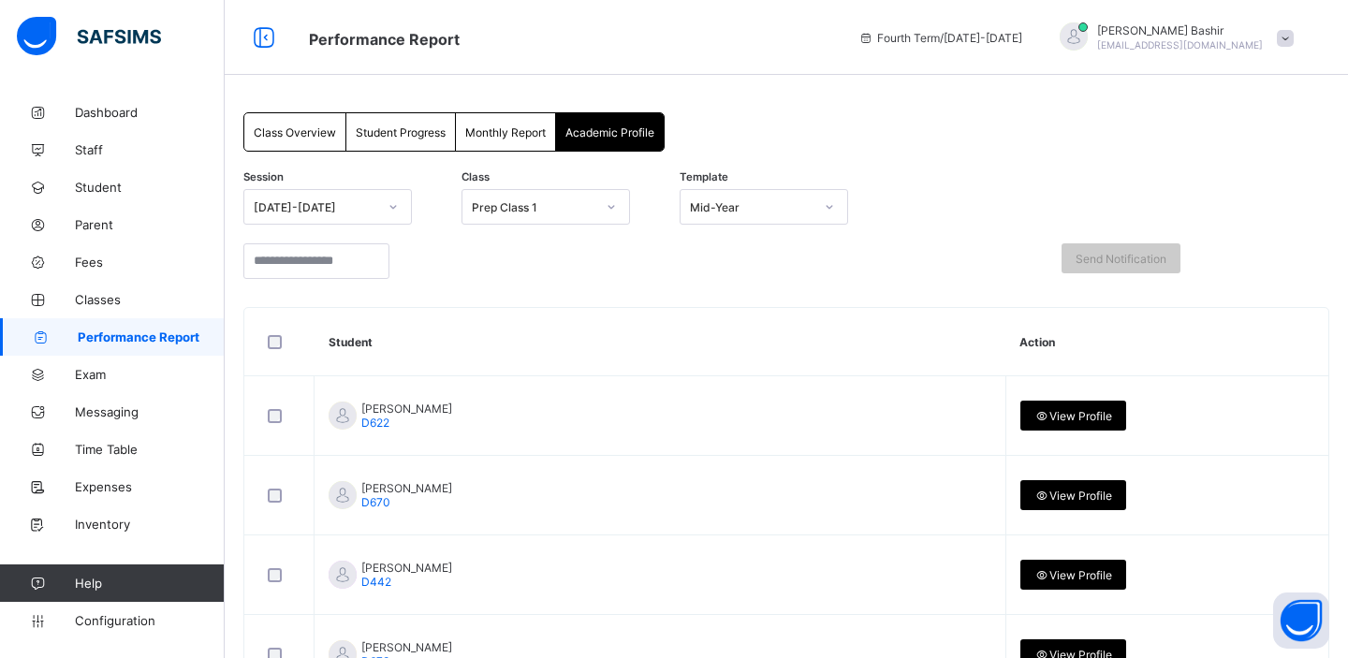
click at [301, 133] on span "Class Overview" at bounding box center [295, 132] width 82 height 14
